Goal: Transaction & Acquisition: Purchase product/service

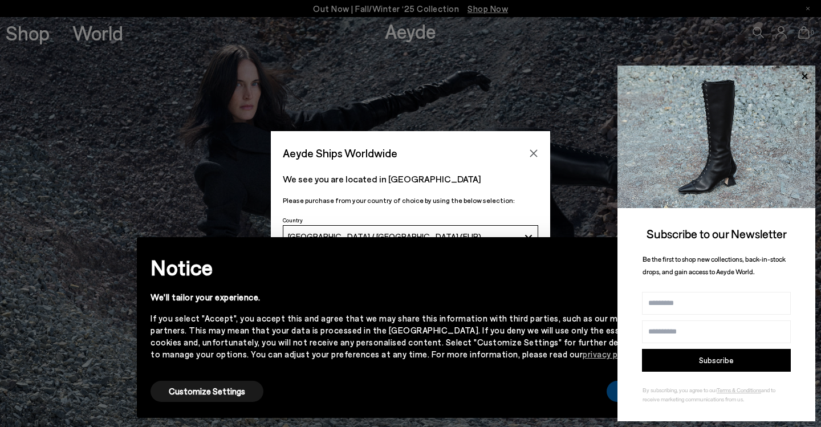
click at [609, 390] on button "Accept" at bounding box center [638, 391] width 64 height 21
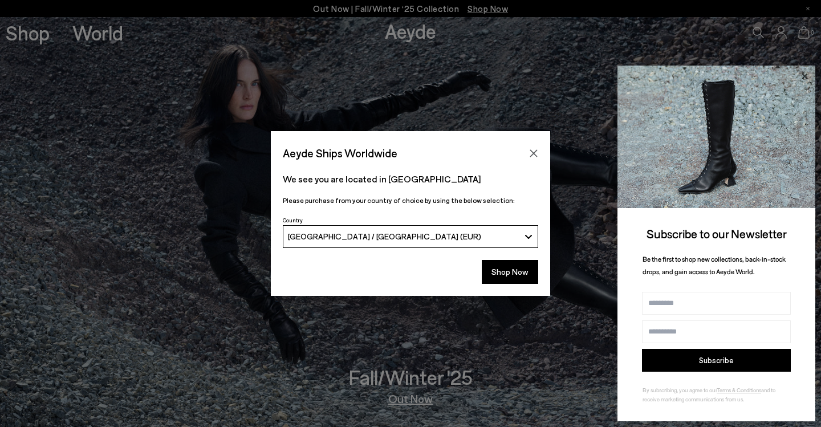
click at [804, 78] on icon at bounding box center [804, 76] width 6 height 6
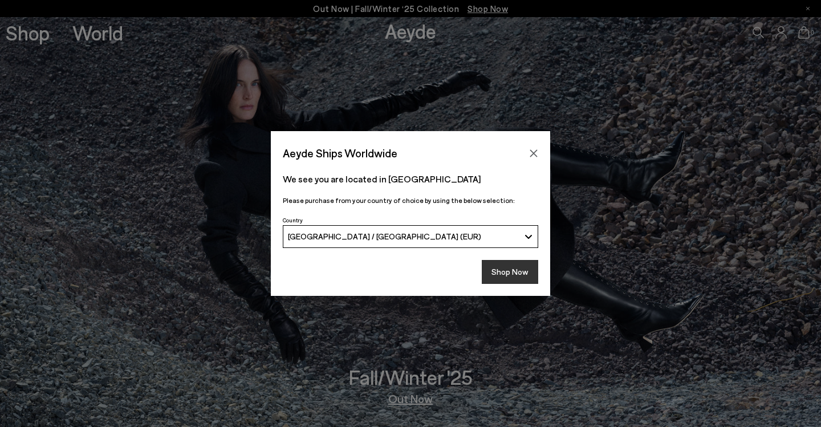
click at [510, 268] on button "Shop Now" at bounding box center [510, 272] width 56 height 24
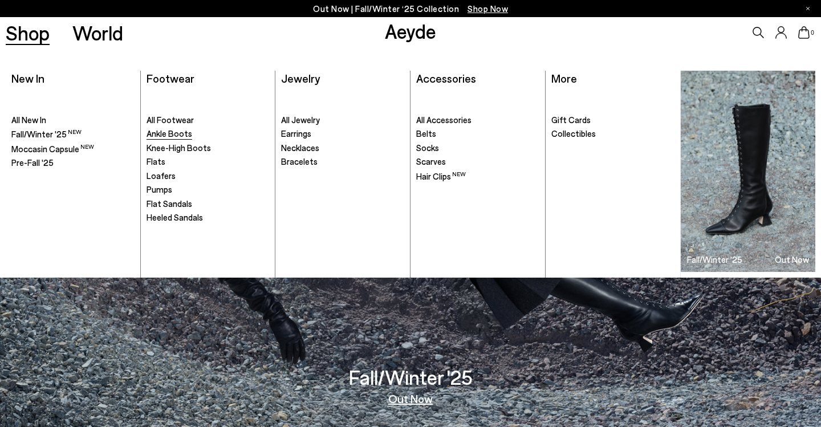
click at [165, 133] on span "Ankle Boots" at bounding box center [169, 133] width 46 height 10
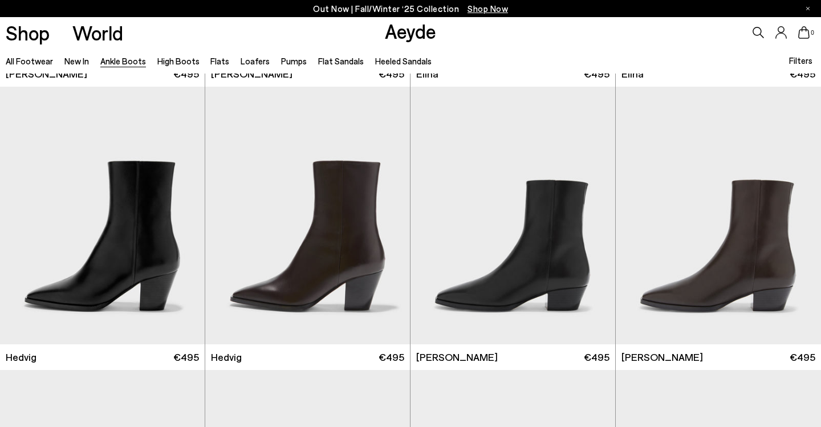
scroll to position [271, 0]
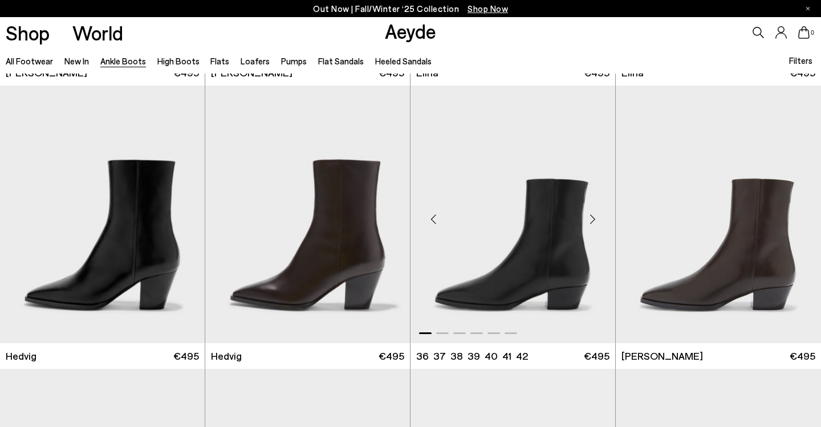
click at [592, 222] on div "Next slide" at bounding box center [592, 219] width 34 height 34
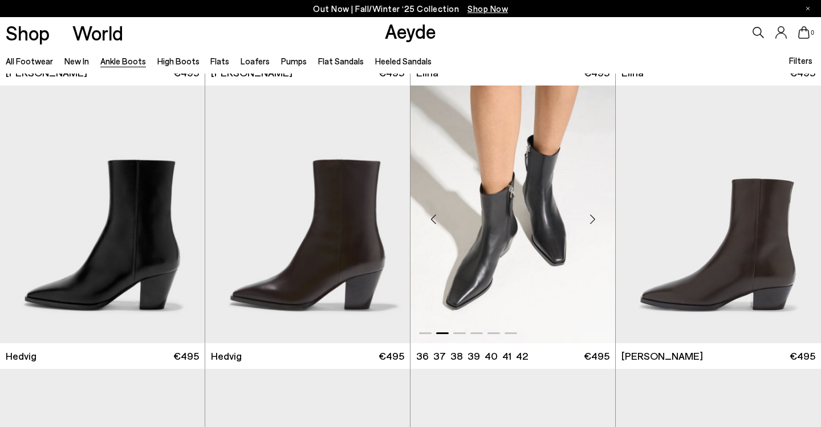
click at [592, 222] on div "Next slide" at bounding box center [592, 219] width 34 height 34
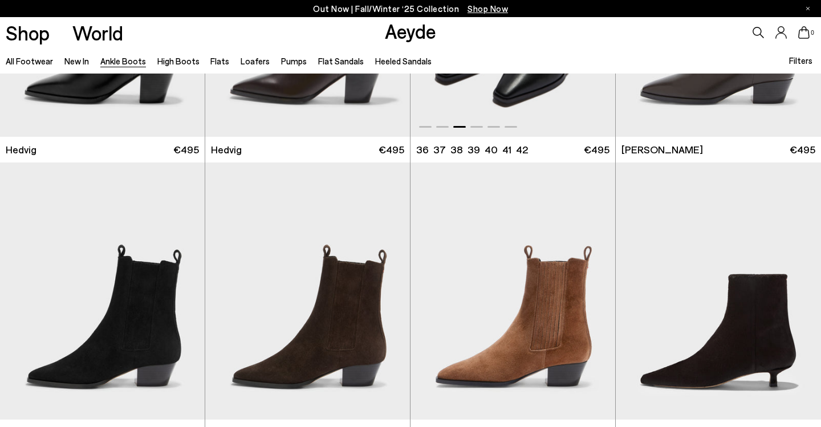
scroll to position [526, 0]
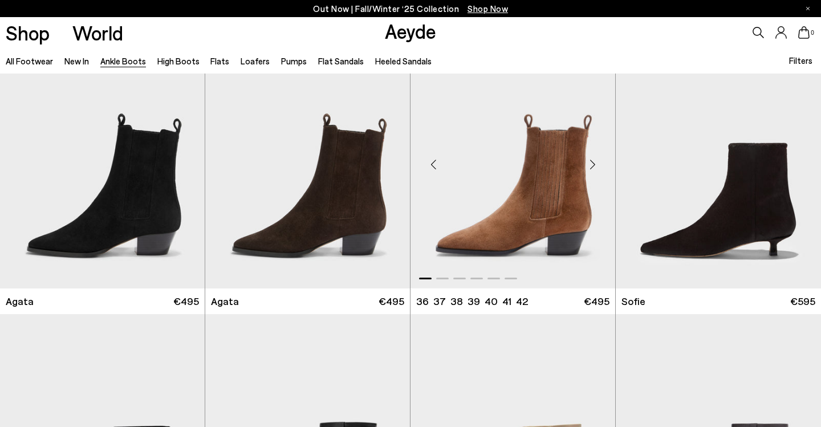
scroll to position [591, 0]
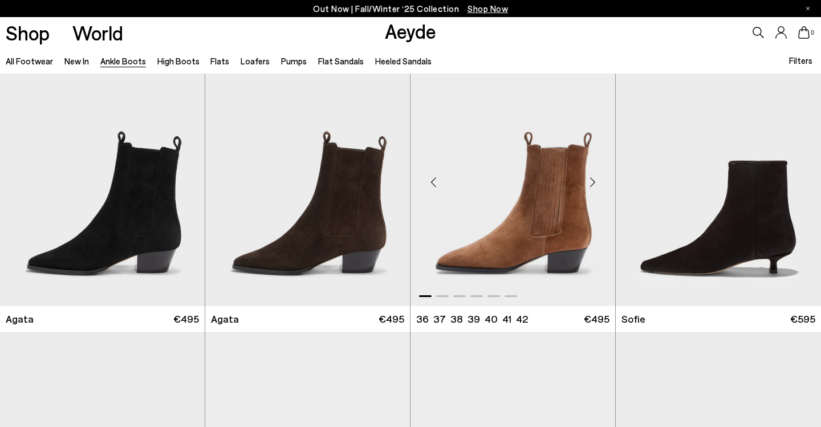
click at [588, 185] on div "Next slide" at bounding box center [592, 182] width 34 height 34
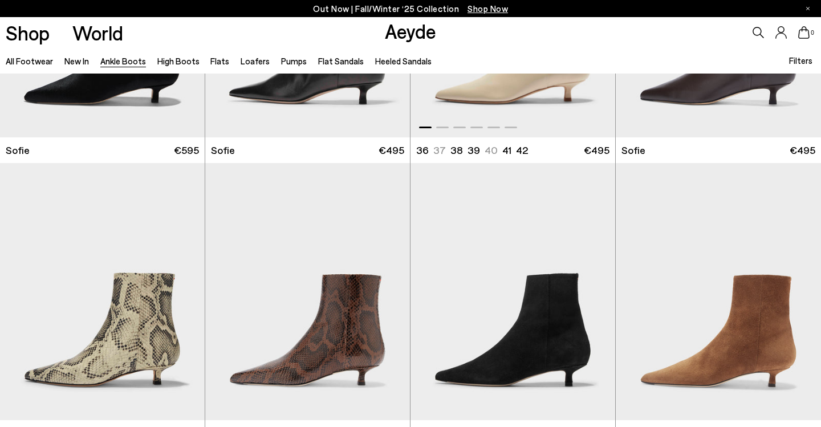
scroll to position [1123, 1]
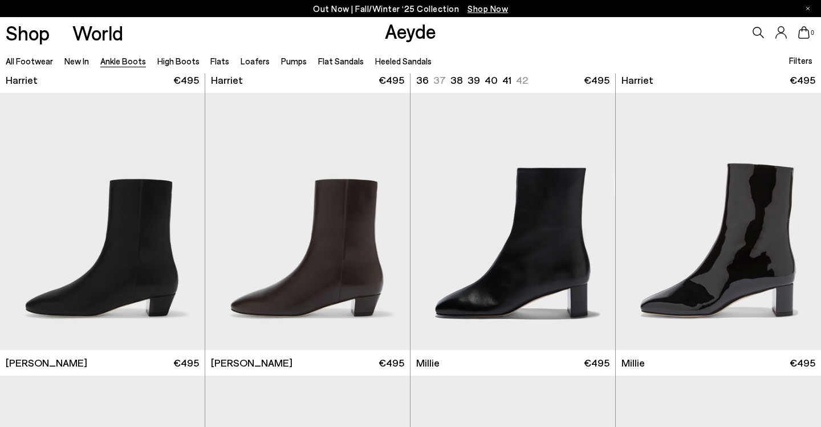
scroll to position [1967, 0]
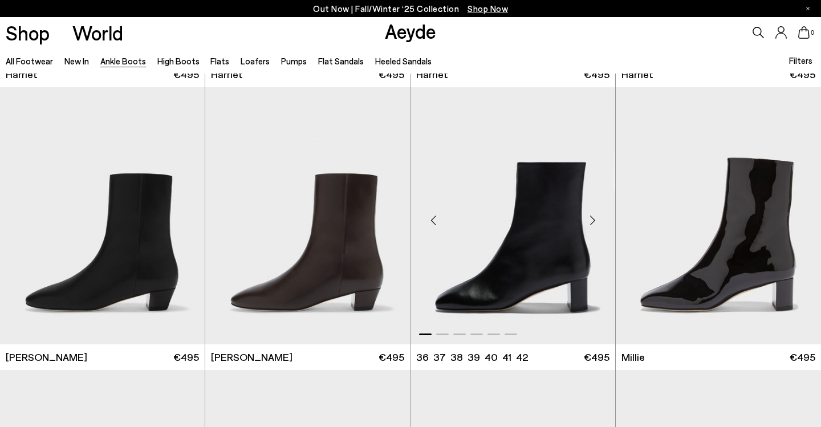
click at [593, 218] on div "Next slide" at bounding box center [592, 220] width 34 height 34
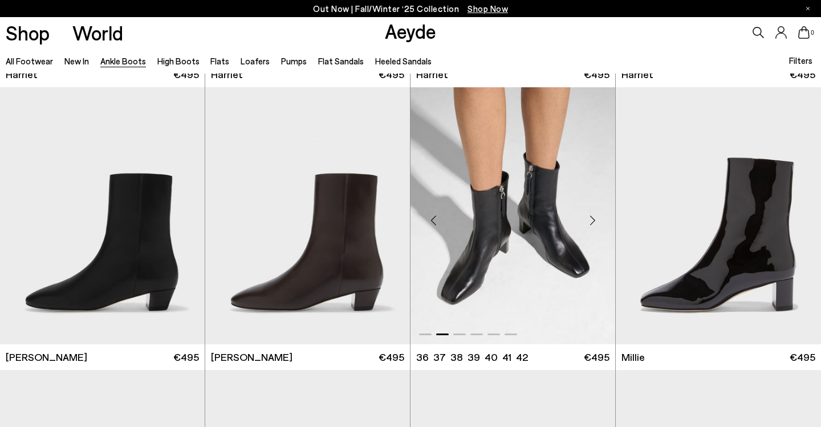
click at [593, 218] on div "Next slide" at bounding box center [592, 220] width 34 height 34
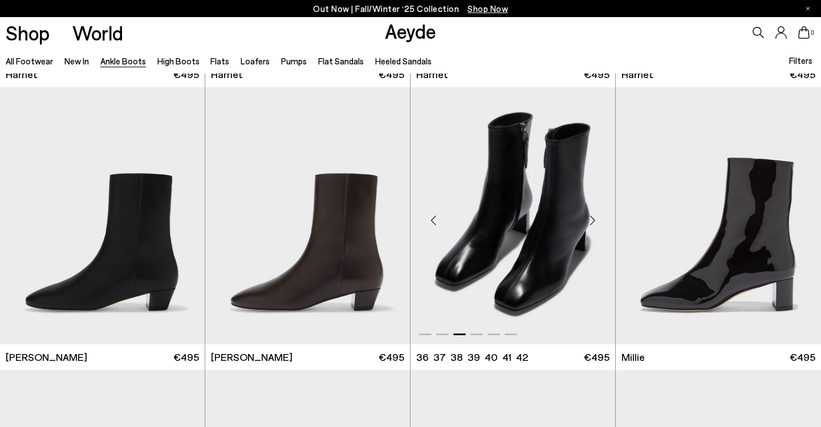
click at [593, 218] on div "Next slide" at bounding box center [592, 220] width 34 height 34
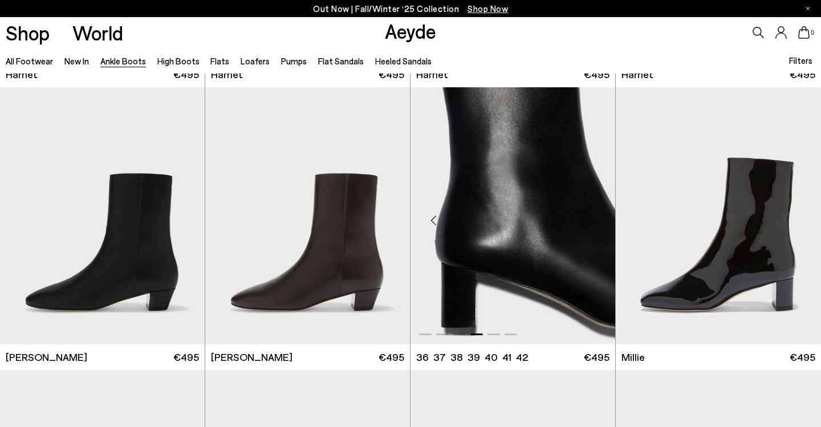
click at [593, 218] on div "Next slide" at bounding box center [592, 220] width 34 height 34
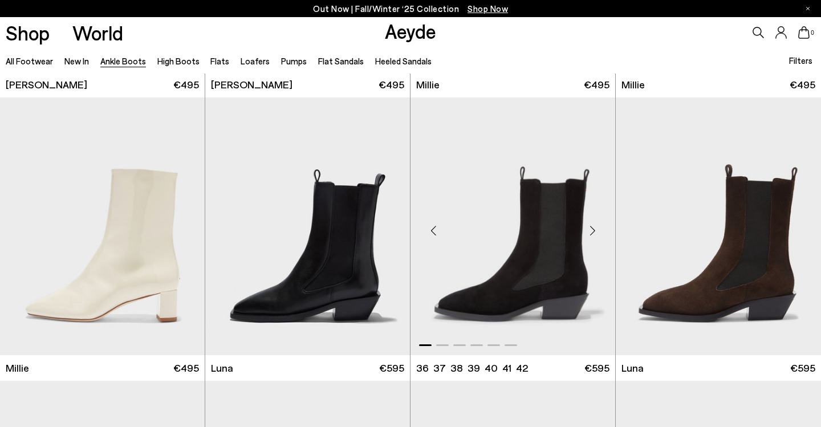
scroll to position [2243, 0]
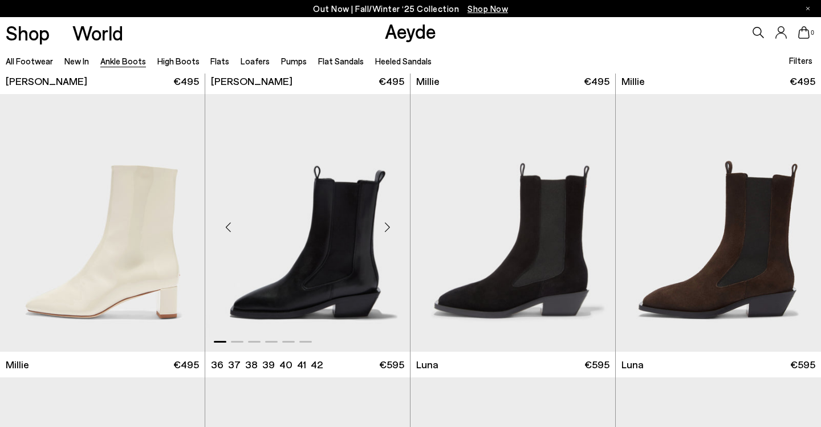
click at [385, 228] on div "Next slide" at bounding box center [387, 227] width 34 height 34
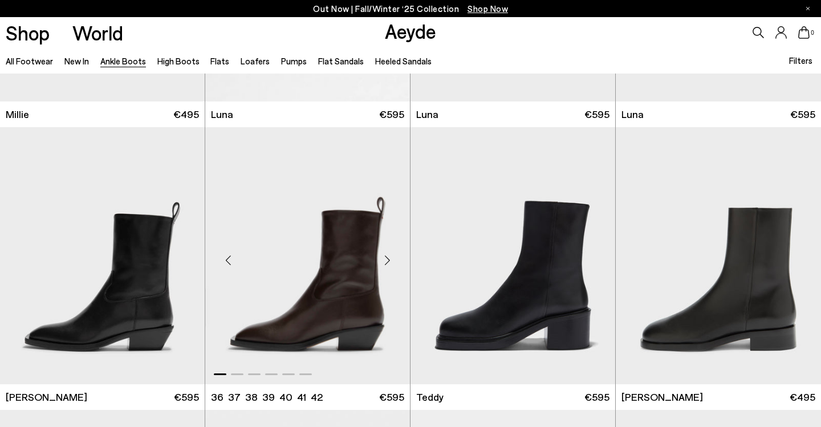
scroll to position [2548, 0]
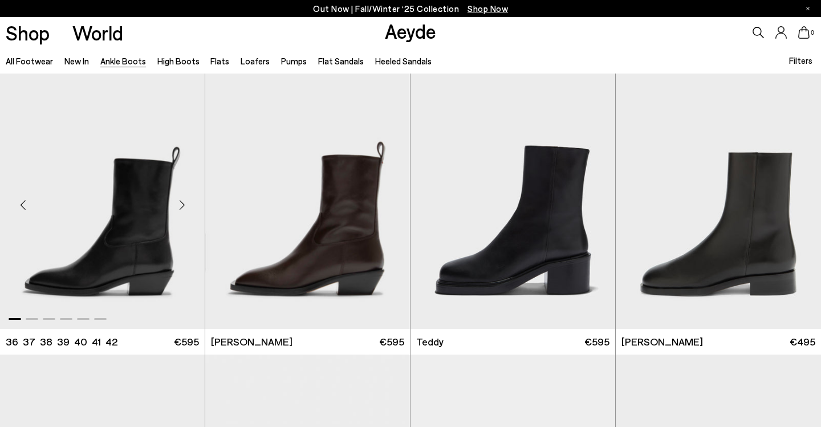
click at [181, 206] on div "Next slide" at bounding box center [182, 205] width 34 height 34
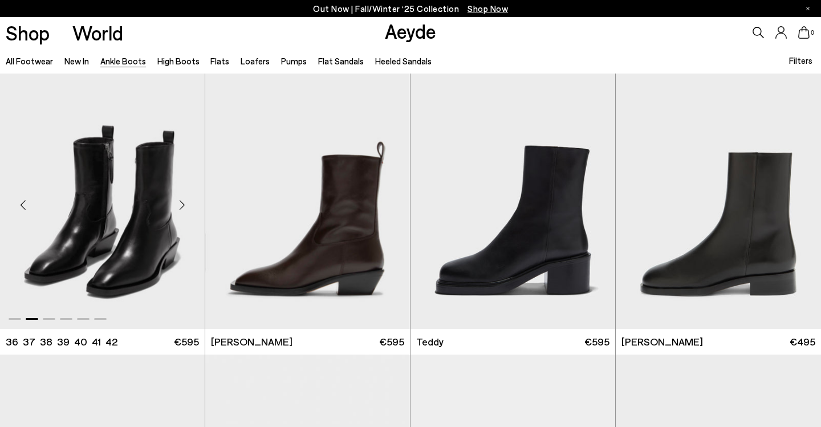
click at [181, 206] on div "Next slide" at bounding box center [182, 205] width 34 height 34
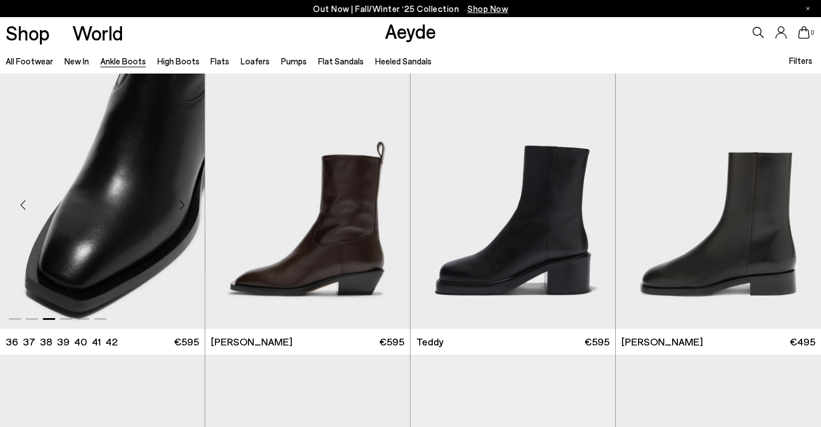
click at [181, 206] on div "Next slide" at bounding box center [182, 205] width 34 height 34
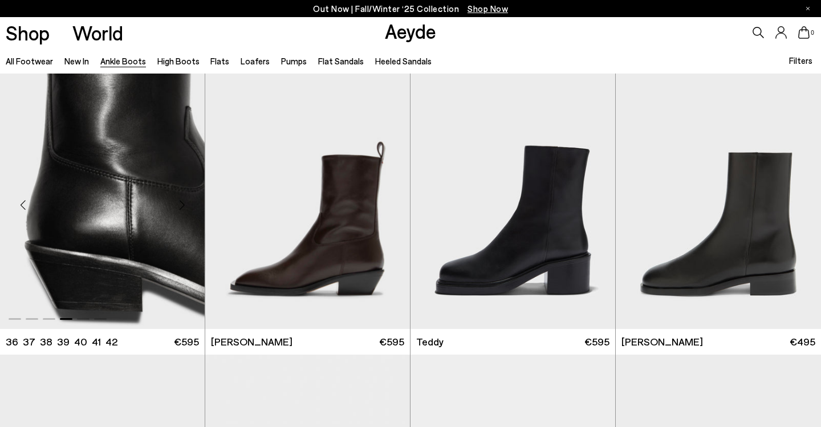
click at [181, 206] on div "Next slide" at bounding box center [182, 205] width 34 height 34
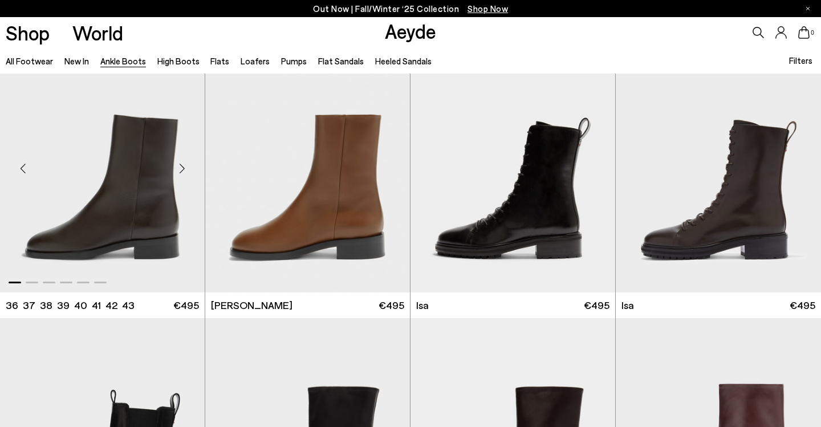
scroll to position [2868, 0]
click at [183, 165] on div "Next slide" at bounding box center [182, 169] width 34 height 34
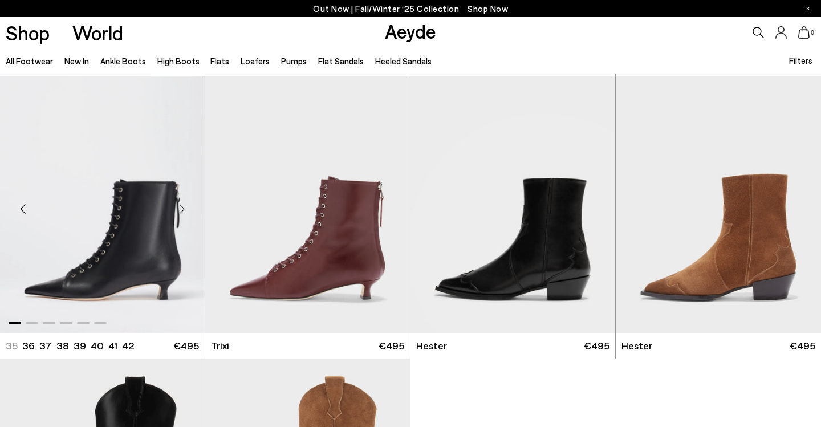
scroll to position [3677, 0]
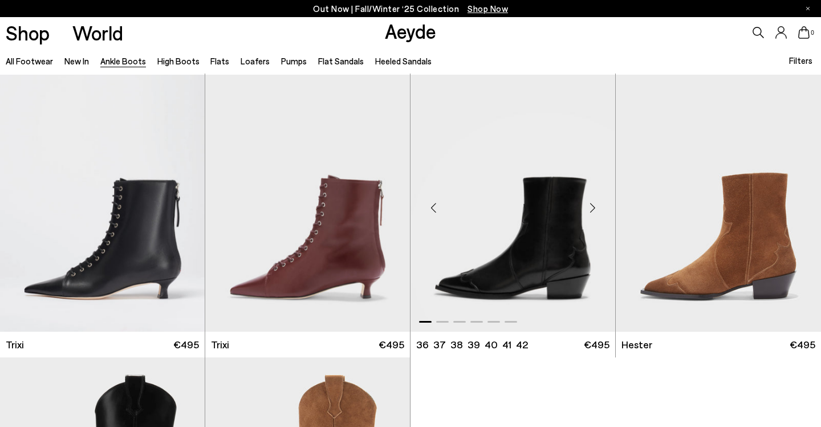
click at [594, 204] on div "Next slide" at bounding box center [592, 208] width 34 height 34
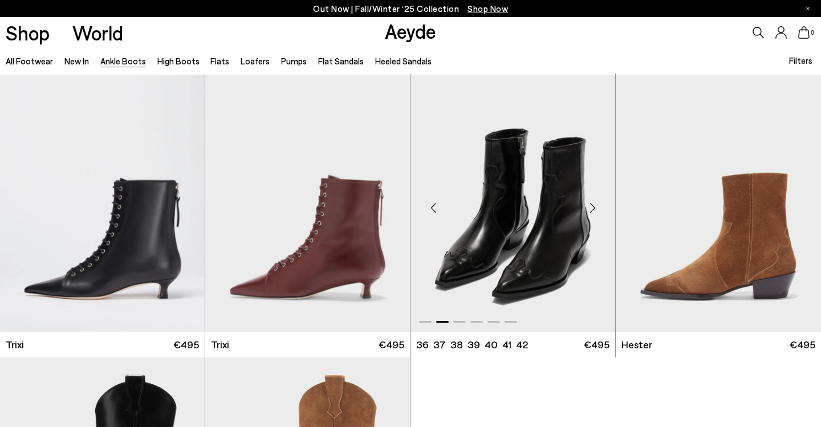
click at [594, 204] on div "Next slide" at bounding box center [592, 208] width 34 height 34
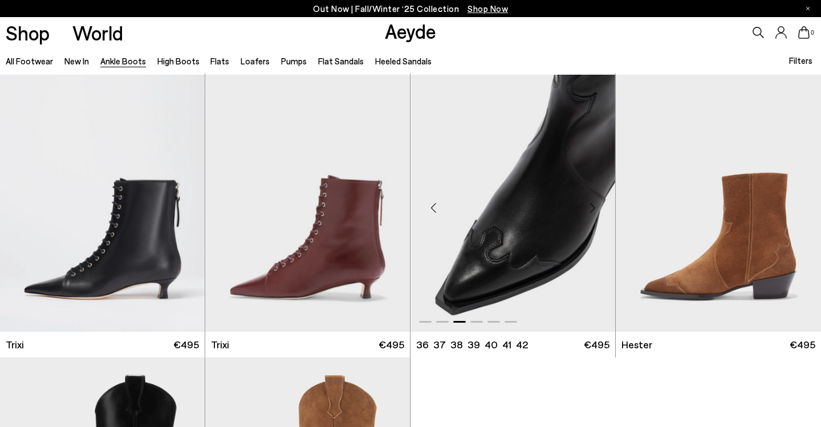
click at [594, 204] on div "Next slide" at bounding box center [592, 208] width 34 height 34
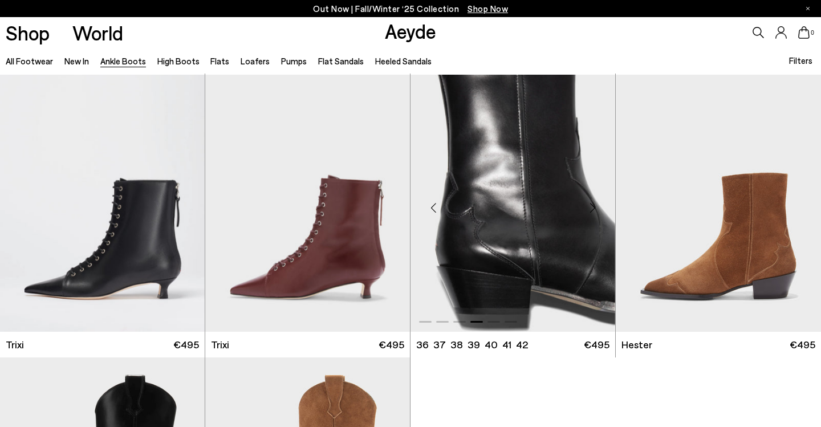
click at [594, 204] on div "Next slide" at bounding box center [592, 208] width 34 height 34
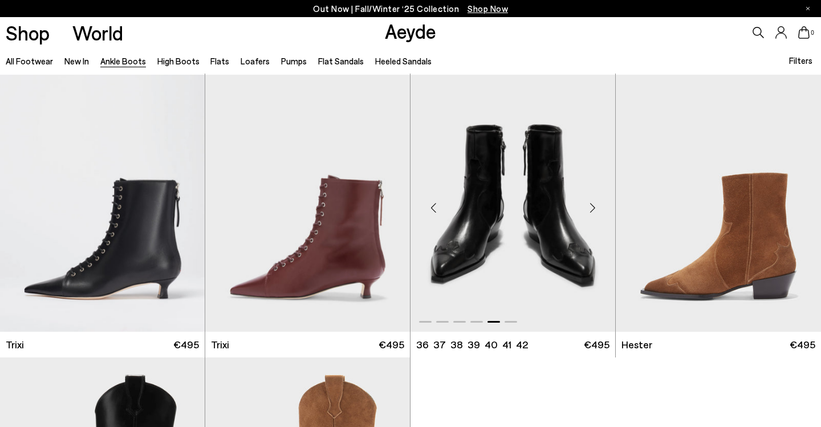
click at [594, 204] on div "Next slide" at bounding box center [592, 208] width 34 height 34
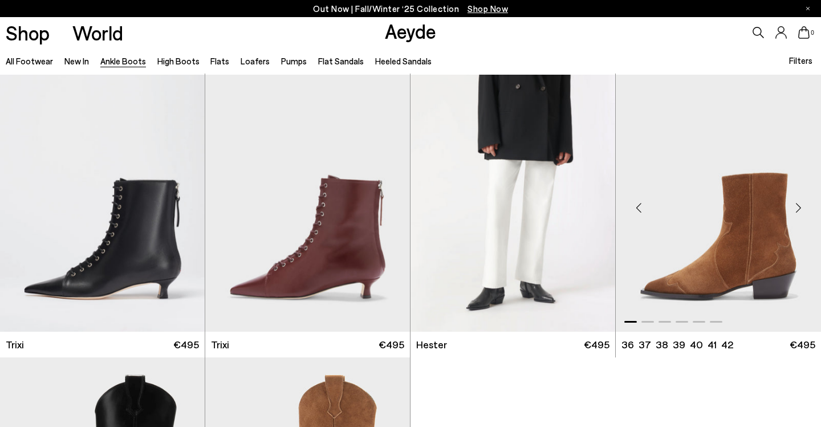
click at [798, 203] on div "Next slide" at bounding box center [798, 208] width 34 height 34
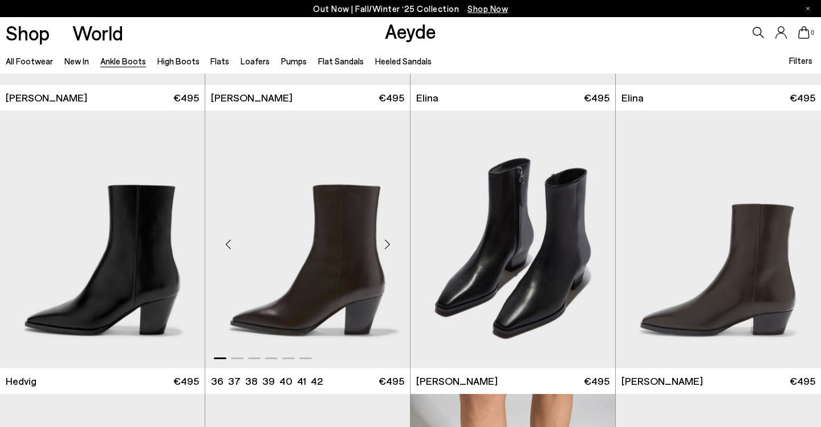
scroll to position [328, 0]
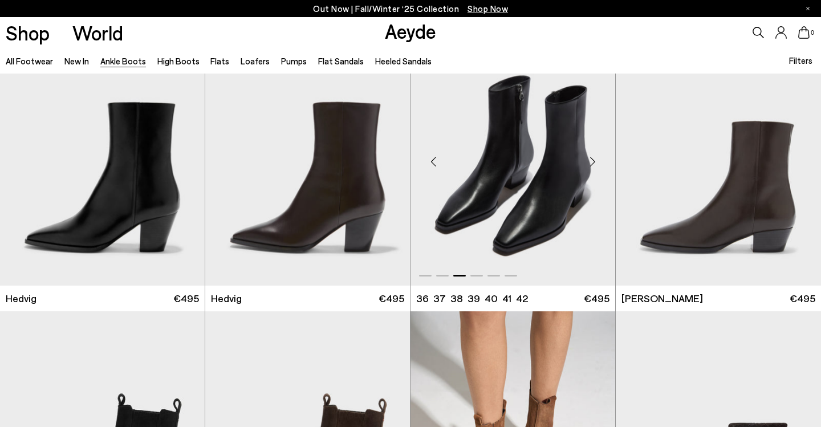
click at [451, 224] on img "3 / 6" at bounding box center [512, 156] width 205 height 257
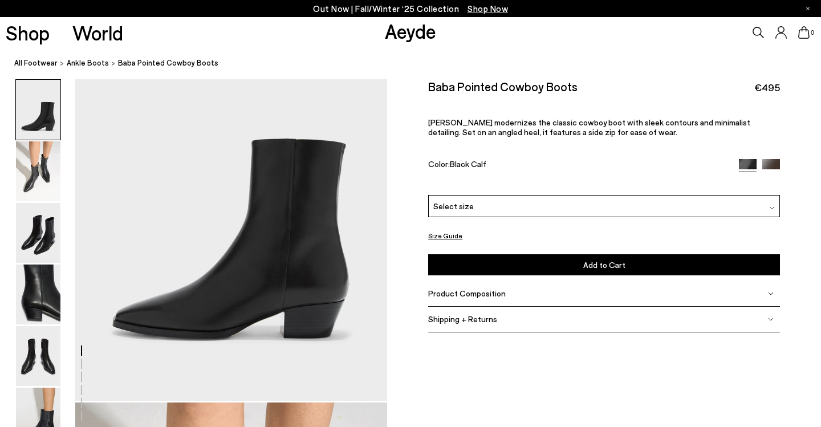
scroll to position [108, 0]
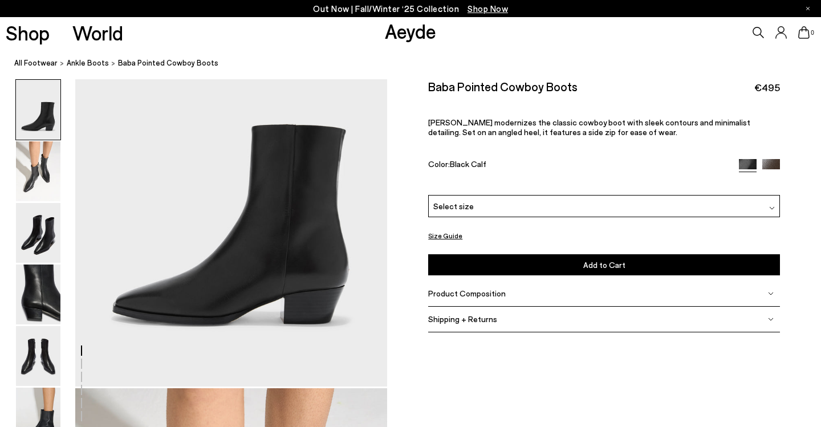
click at [27, 112] on img at bounding box center [38, 110] width 44 height 60
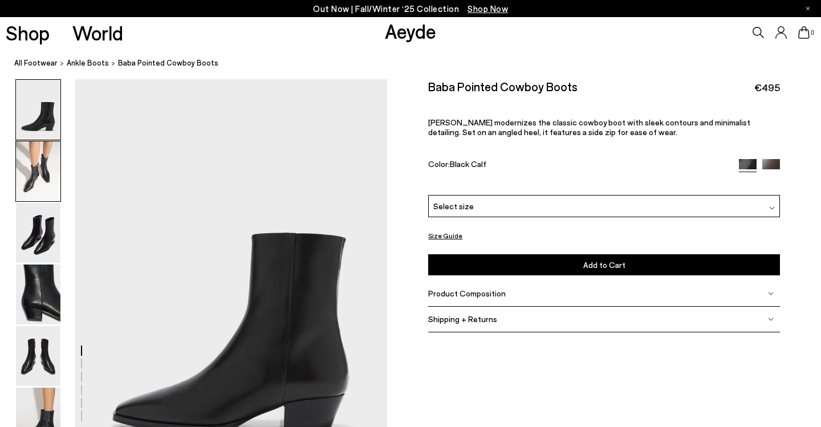
click at [32, 166] on img at bounding box center [38, 171] width 44 height 60
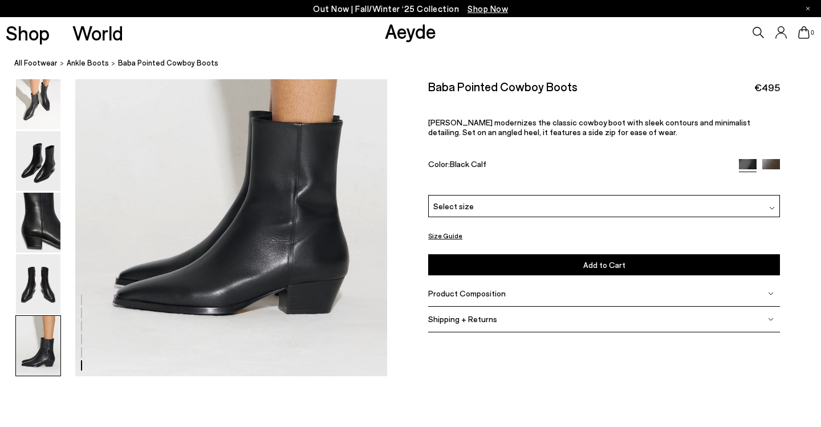
scroll to position [2208, 0]
click at [43, 157] on img at bounding box center [38, 161] width 44 height 60
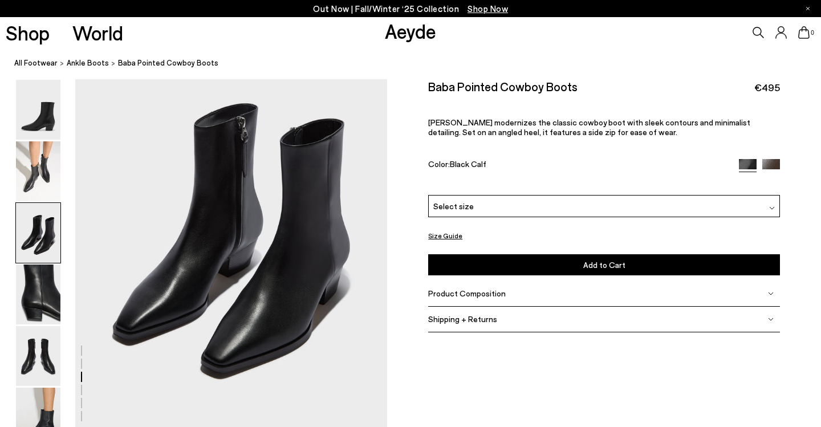
scroll to position [896, 0]
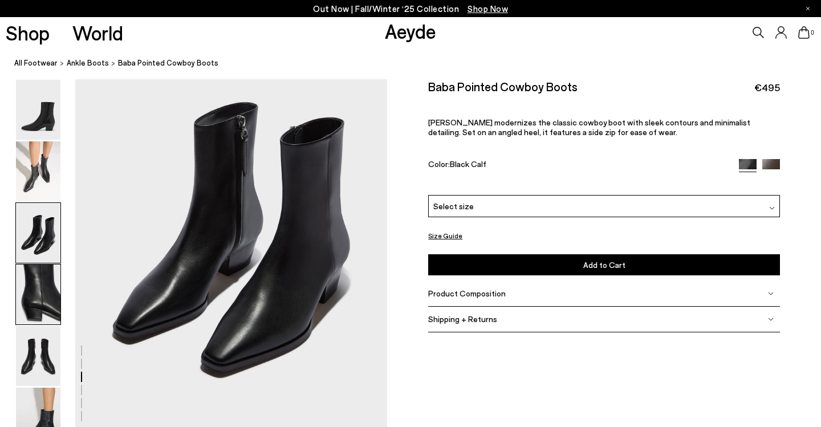
click at [22, 288] on img at bounding box center [38, 294] width 44 height 60
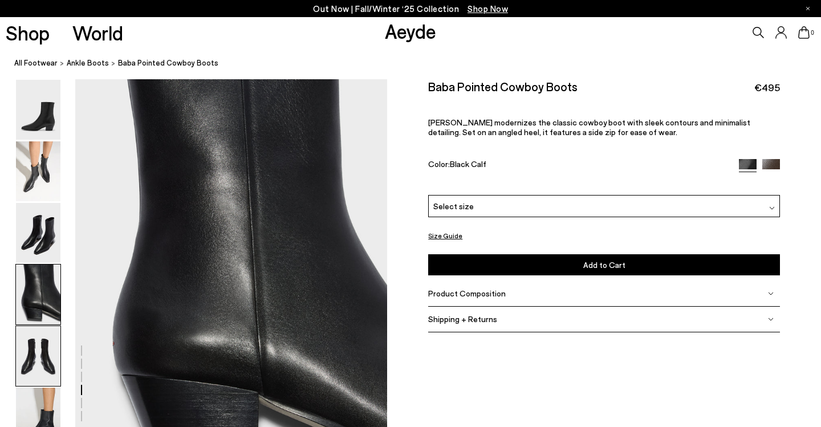
click at [21, 377] on img at bounding box center [38, 356] width 44 height 60
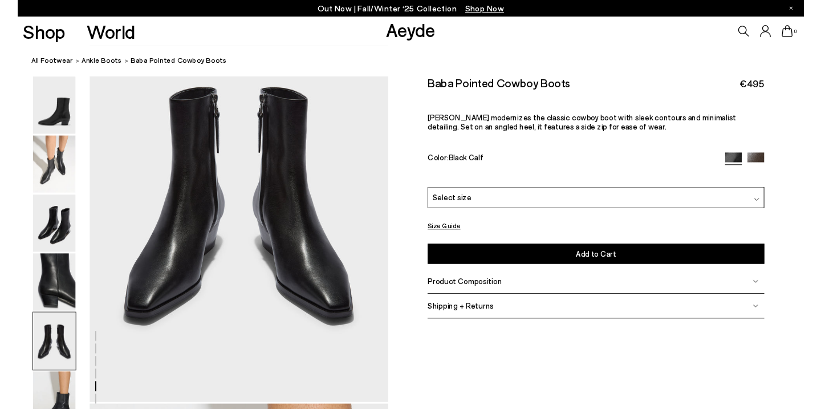
scroll to position [1744, 0]
